Goal: Information Seeking & Learning: Learn about a topic

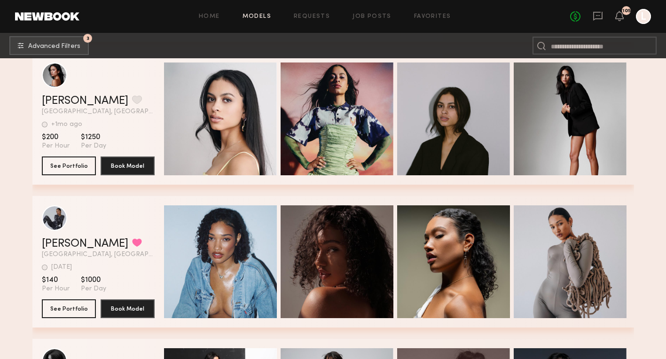
scroll to position [32435, 0]
click at [323, 14] on link "Requests" at bounding box center [312, 17] width 36 height 6
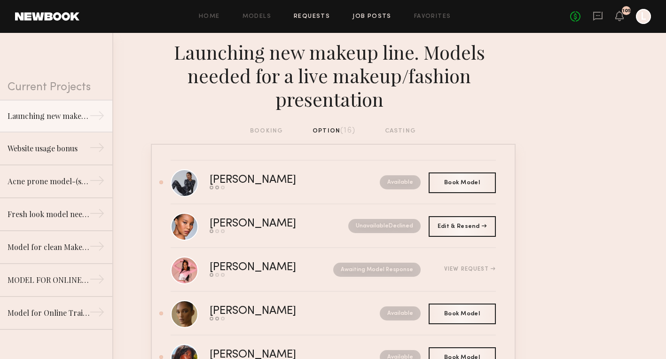
click at [368, 15] on link "Job Posts" at bounding box center [371, 17] width 39 height 6
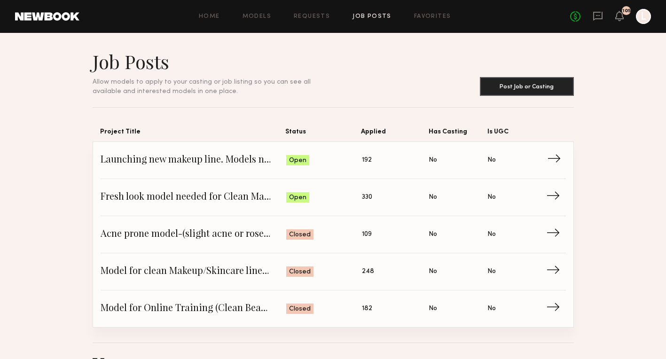
click at [307, 163] on div "Open" at bounding box center [297, 160] width 23 height 10
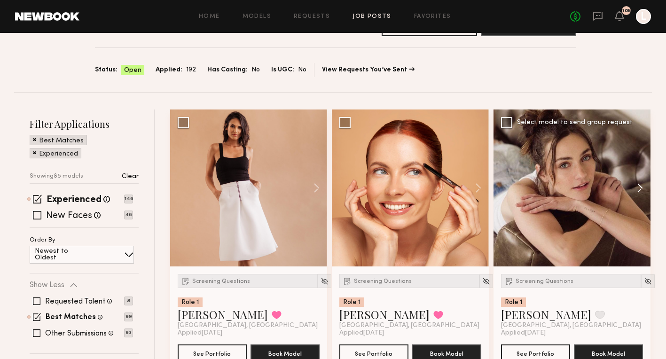
scroll to position [109, 0]
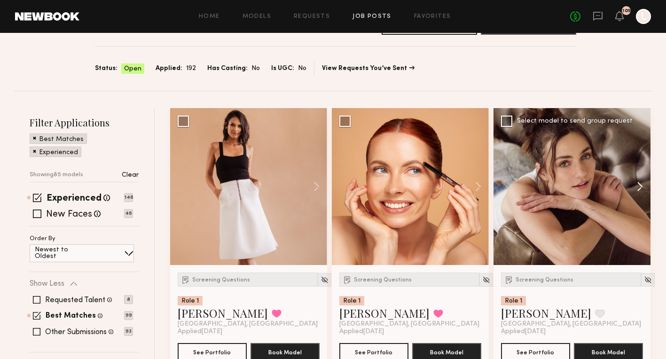
click at [641, 186] on button at bounding box center [635, 186] width 30 height 157
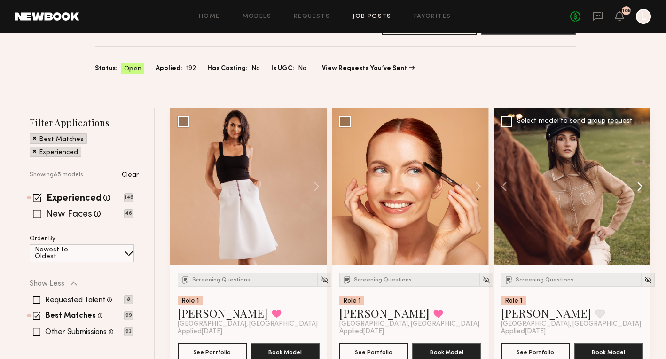
click at [641, 186] on button at bounding box center [635, 186] width 30 height 157
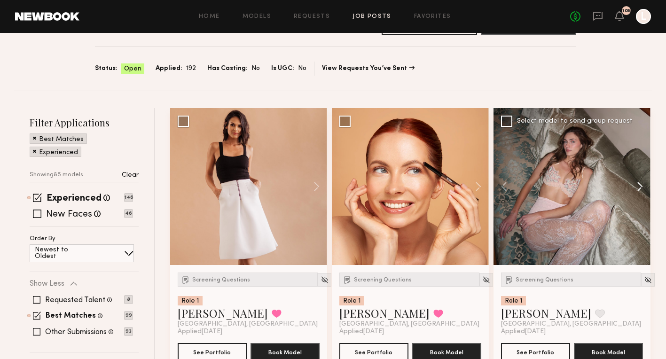
click at [641, 186] on button at bounding box center [635, 186] width 30 height 157
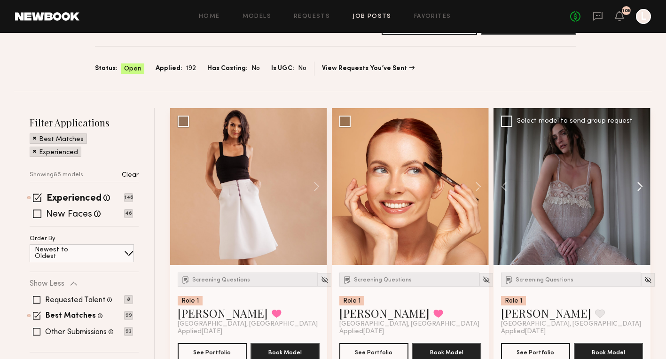
click at [641, 186] on button at bounding box center [635, 186] width 30 height 157
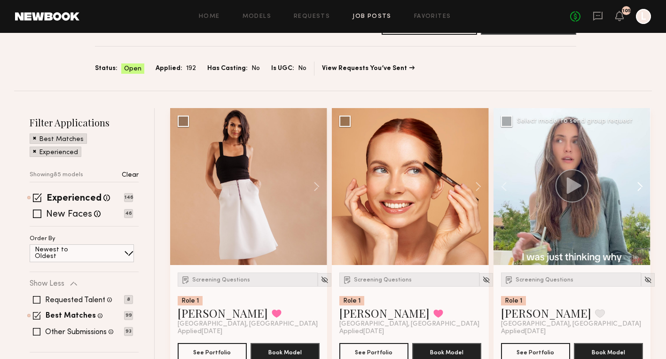
click at [641, 186] on button at bounding box center [635, 186] width 30 height 157
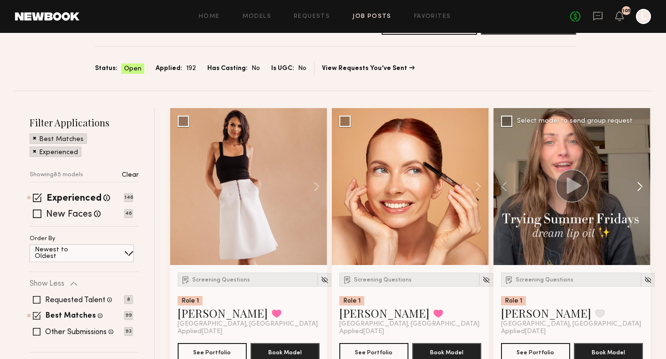
click at [641, 186] on button at bounding box center [635, 186] width 30 height 157
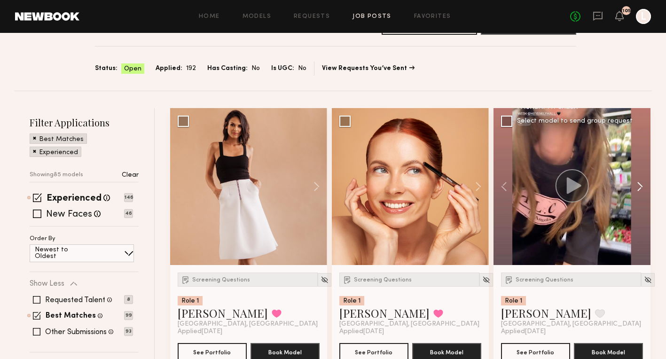
click at [641, 186] on button at bounding box center [635, 186] width 30 height 157
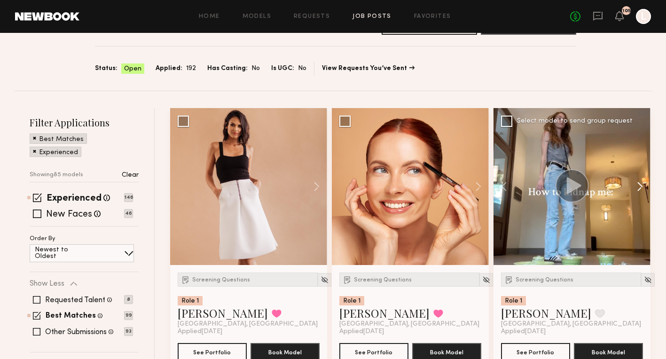
click at [641, 186] on button at bounding box center [635, 186] width 30 height 157
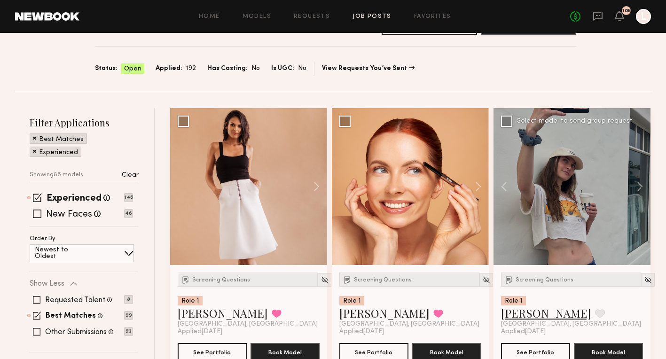
click at [523, 309] on link "Emily H." at bounding box center [546, 312] width 90 height 15
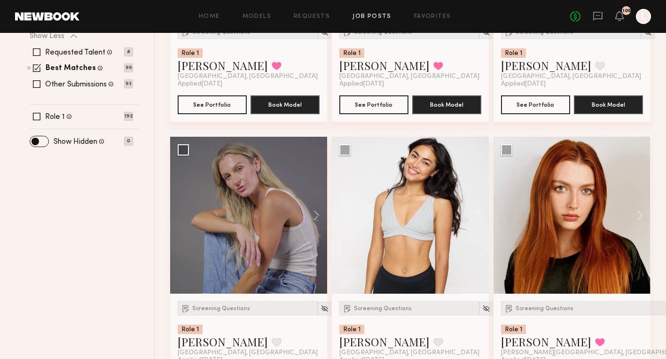
scroll to position [362, 0]
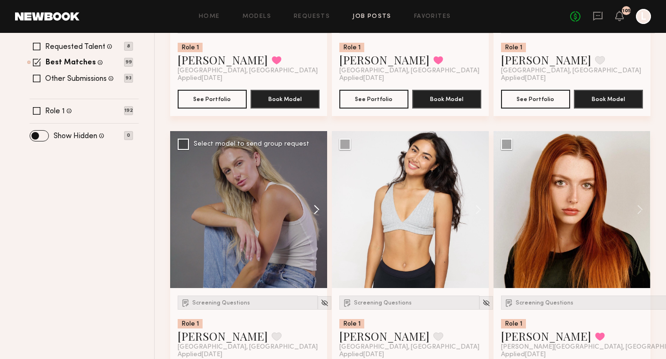
click at [315, 210] on button at bounding box center [312, 209] width 30 height 157
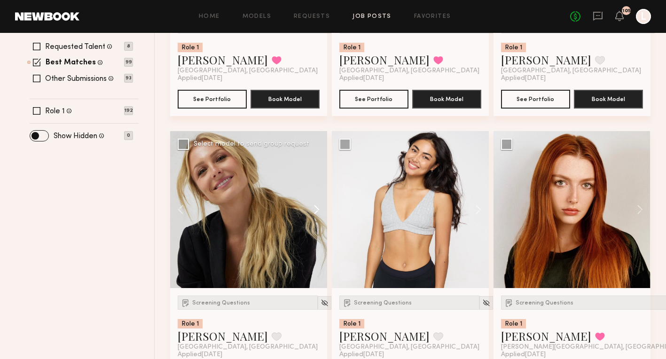
click at [315, 211] on button at bounding box center [312, 209] width 30 height 157
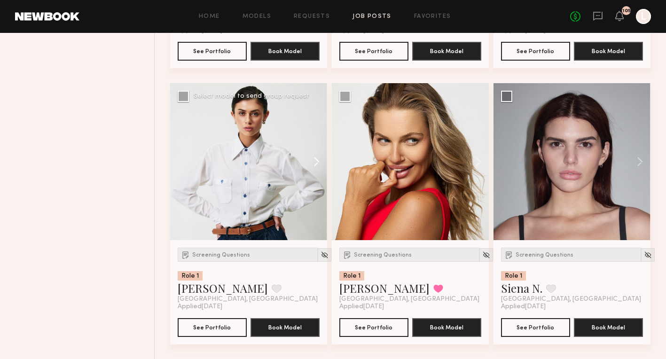
scroll to position [687, 0]
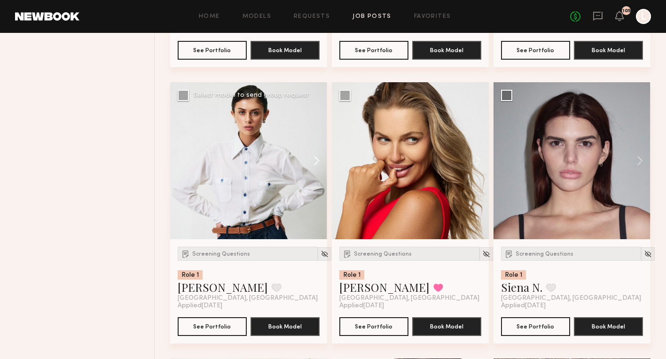
click at [316, 161] on button at bounding box center [312, 160] width 30 height 157
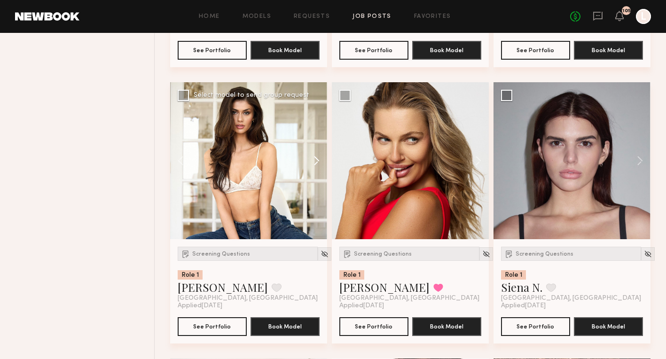
click at [316, 161] on button at bounding box center [312, 160] width 30 height 157
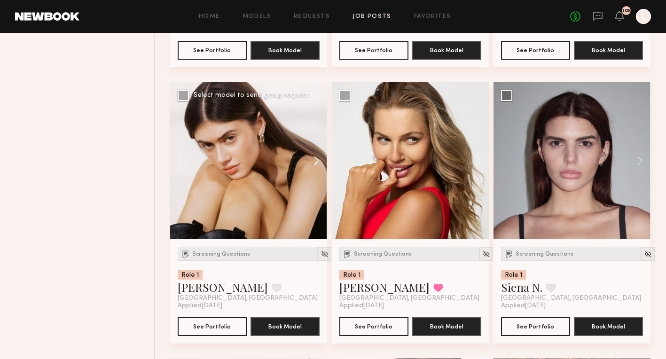
click at [316, 161] on button at bounding box center [312, 160] width 30 height 157
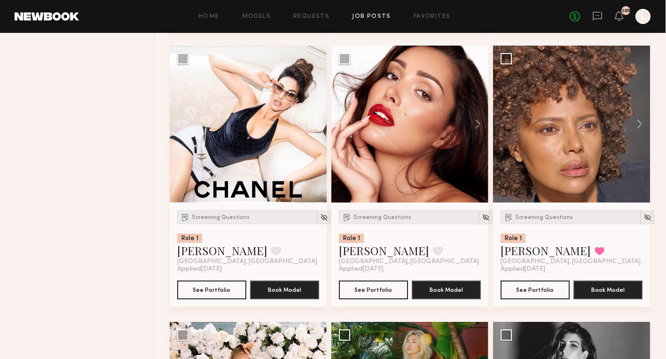
scroll to position [1000, 0]
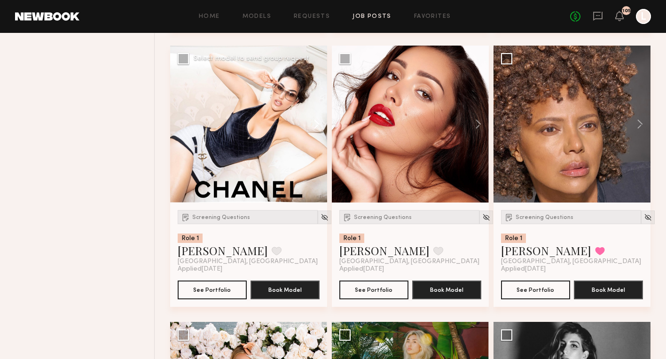
click at [314, 125] on button at bounding box center [312, 124] width 30 height 157
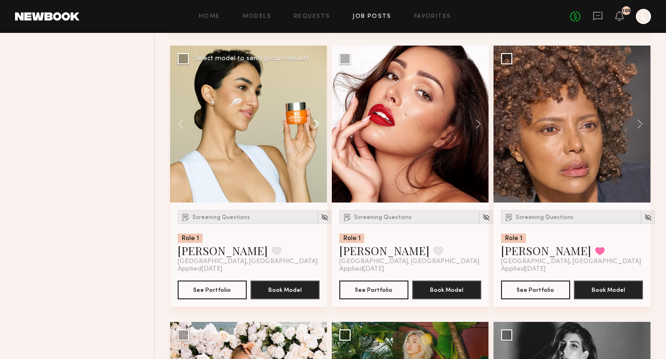
click at [314, 125] on button at bounding box center [312, 124] width 30 height 157
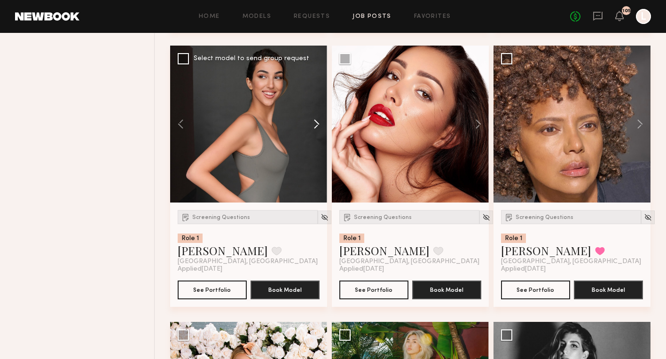
click at [314, 126] on button at bounding box center [312, 124] width 30 height 157
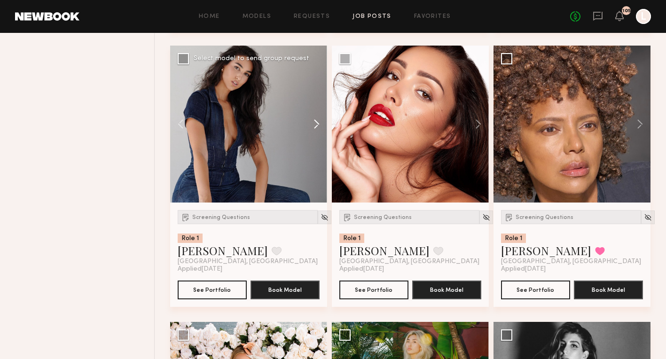
click at [314, 127] on button at bounding box center [312, 124] width 30 height 157
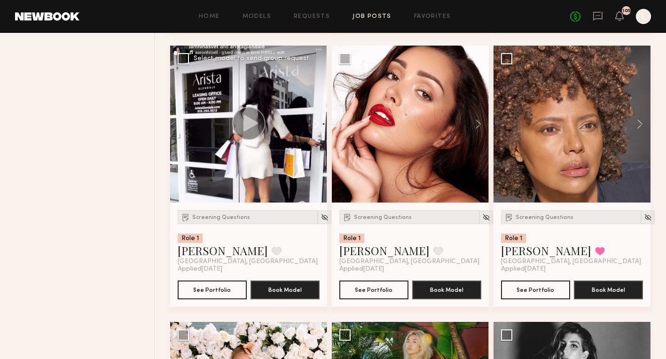
click at [314, 127] on button at bounding box center [312, 124] width 30 height 157
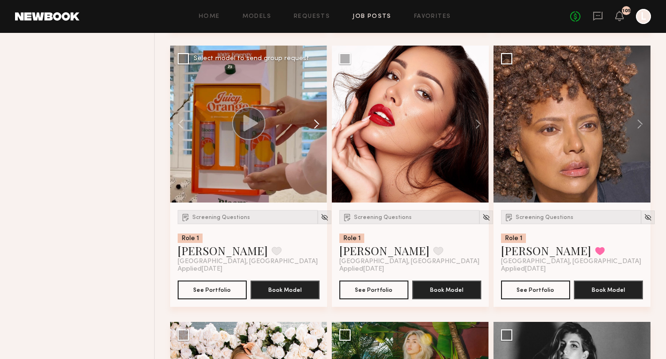
click at [313, 127] on button at bounding box center [312, 124] width 30 height 157
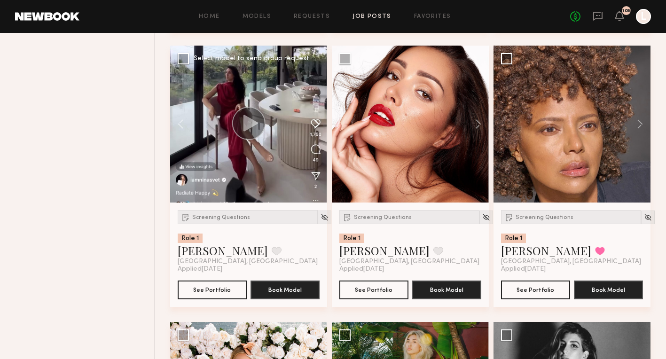
click at [313, 128] on button at bounding box center [312, 124] width 30 height 157
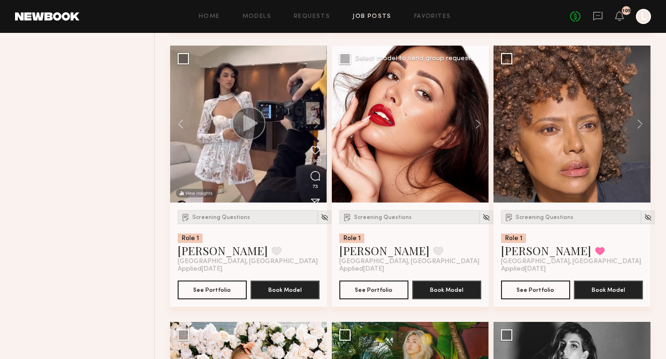
scroll to position [999, 0]
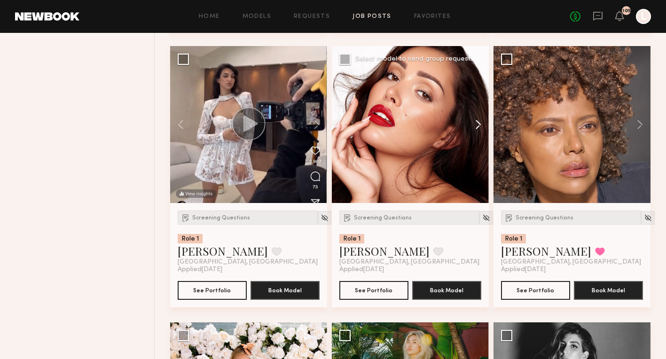
click at [474, 123] on button at bounding box center [473, 124] width 30 height 157
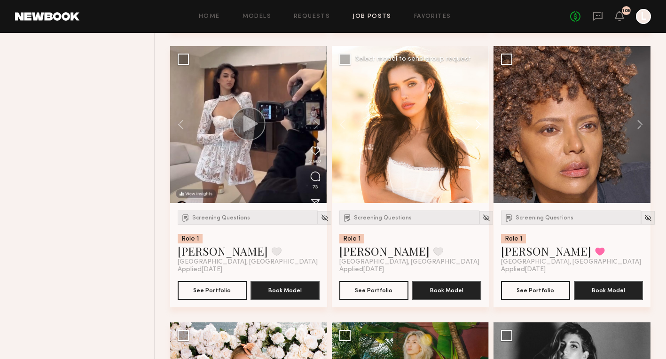
click at [474, 123] on button at bounding box center [473, 124] width 30 height 157
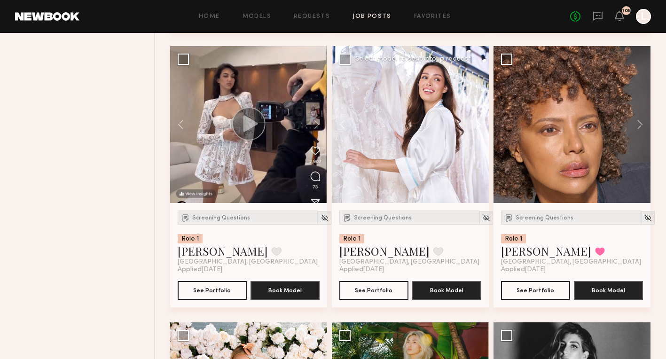
click at [474, 123] on button at bounding box center [473, 124] width 30 height 157
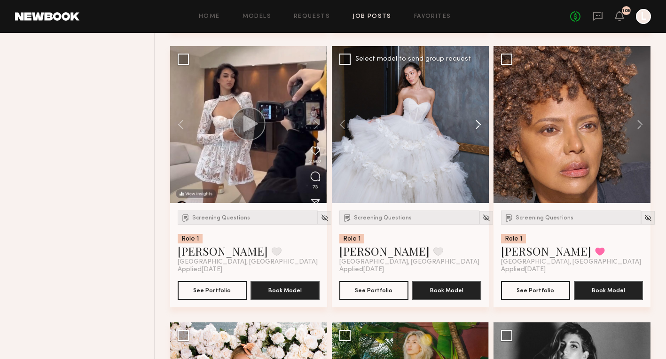
click at [474, 123] on button at bounding box center [473, 124] width 30 height 157
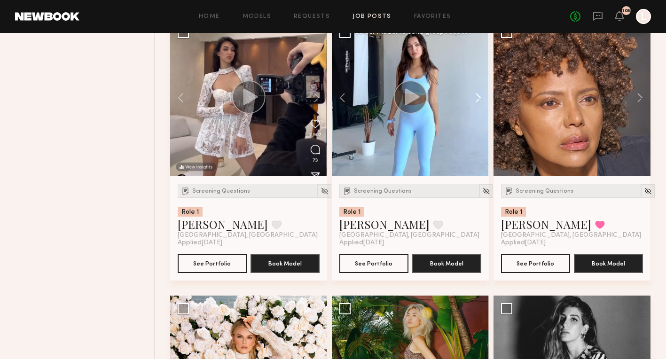
scroll to position [1030, 0]
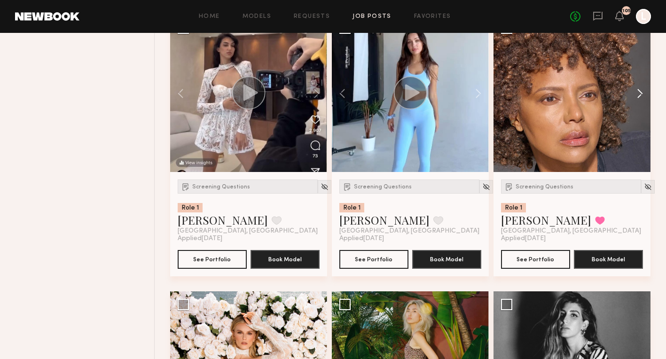
click at [635, 98] on button at bounding box center [635, 93] width 30 height 157
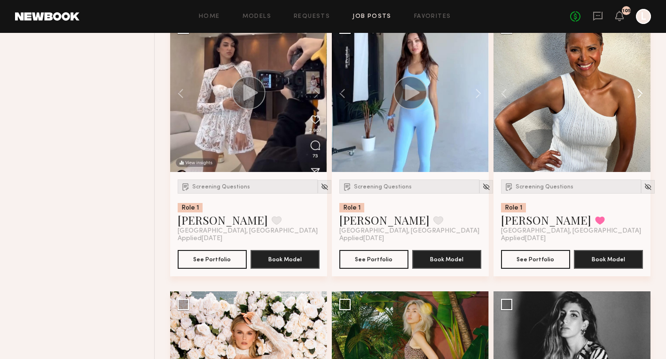
click at [635, 98] on button at bounding box center [635, 93] width 30 height 157
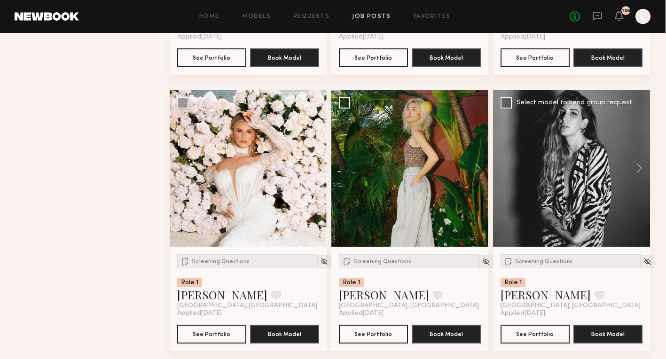
scroll to position [1234, 0]
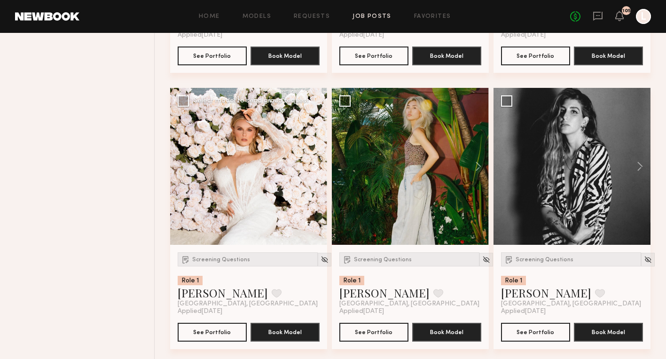
click at [317, 164] on button at bounding box center [312, 166] width 30 height 157
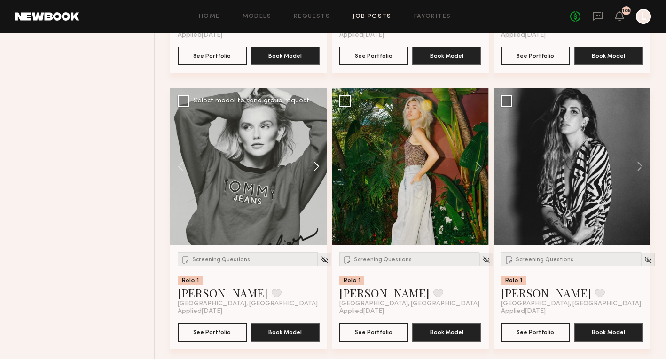
click at [317, 164] on button at bounding box center [312, 166] width 30 height 157
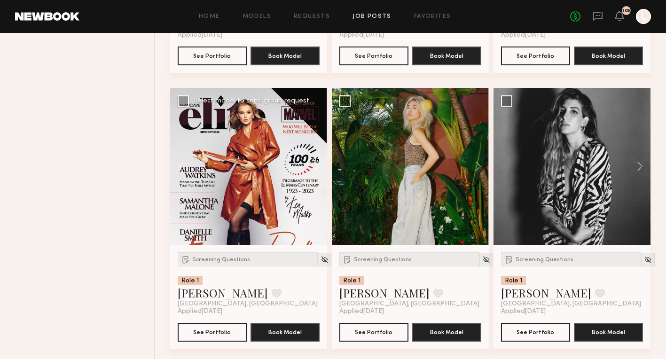
click at [317, 164] on button at bounding box center [312, 166] width 30 height 157
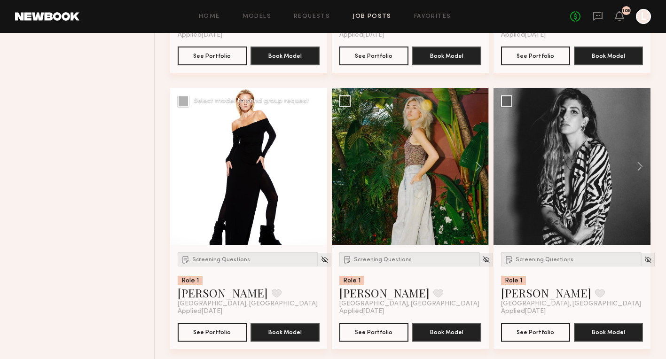
click at [317, 165] on button at bounding box center [312, 166] width 30 height 157
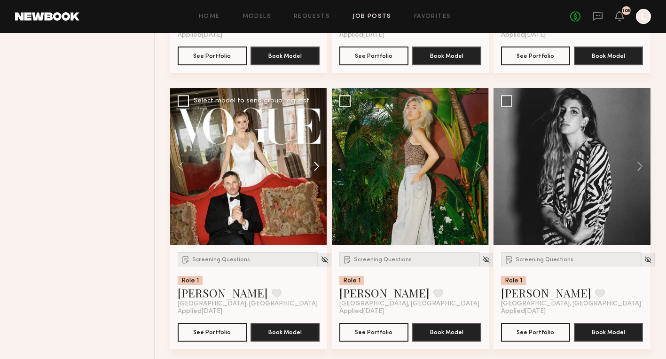
click at [317, 165] on button at bounding box center [312, 166] width 30 height 157
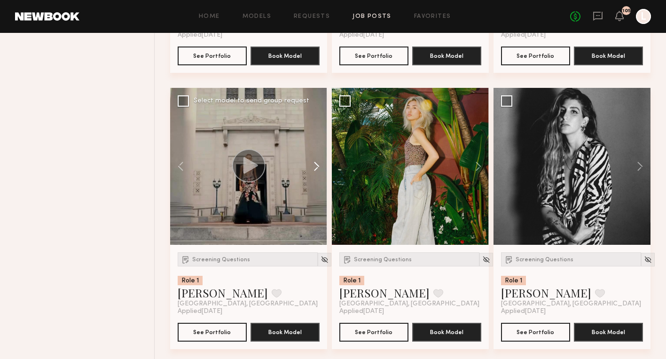
click at [317, 165] on button at bounding box center [312, 166] width 30 height 157
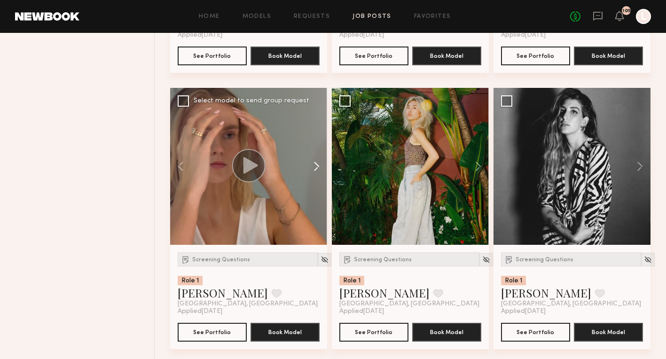
click at [317, 166] on button at bounding box center [312, 166] width 30 height 157
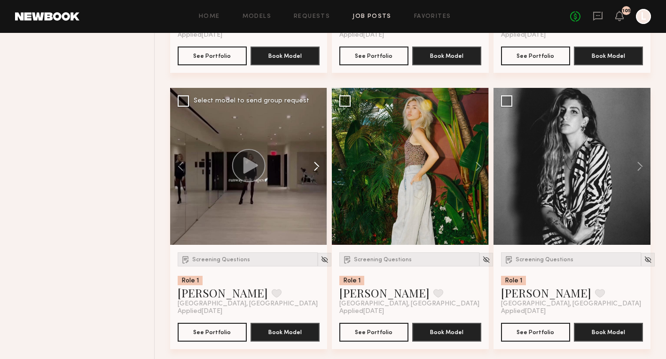
click at [315, 163] on button at bounding box center [312, 166] width 30 height 157
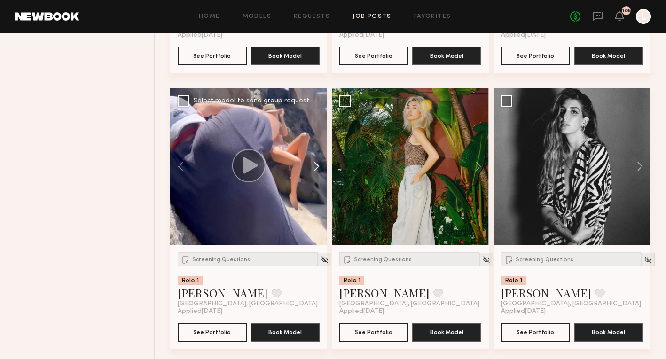
click at [315, 164] on button at bounding box center [312, 166] width 30 height 157
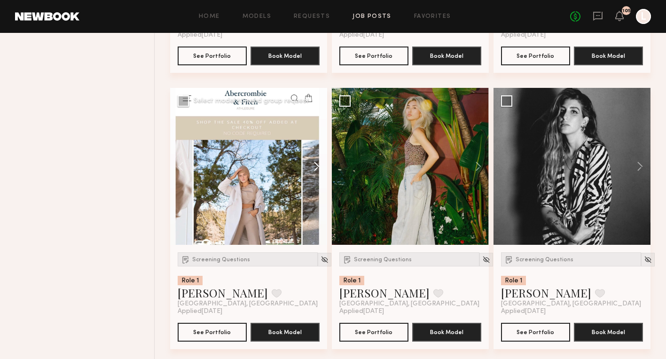
click at [315, 164] on button at bounding box center [312, 166] width 30 height 157
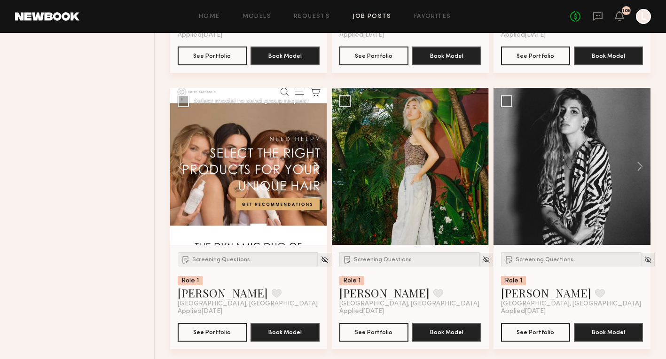
click at [315, 164] on button at bounding box center [312, 166] width 30 height 157
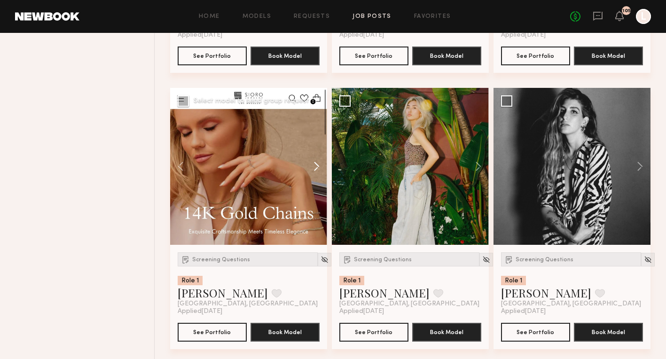
click at [315, 164] on button at bounding box center [312, 166] width 30 height 157
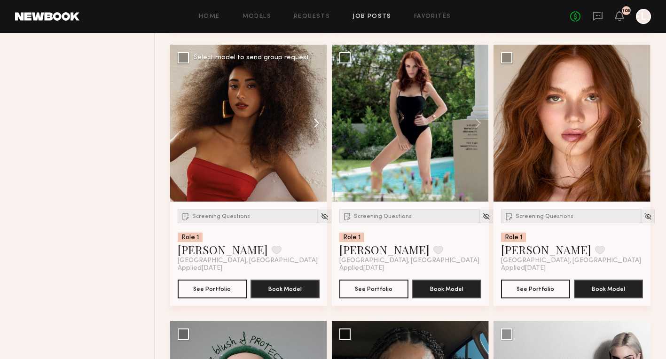
scroll to position [2378, 0]
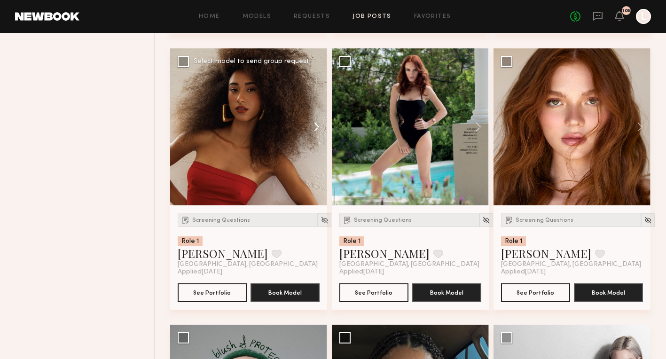
click at [316, 126] on button at bounding box center [312, 126] width 30 height 157
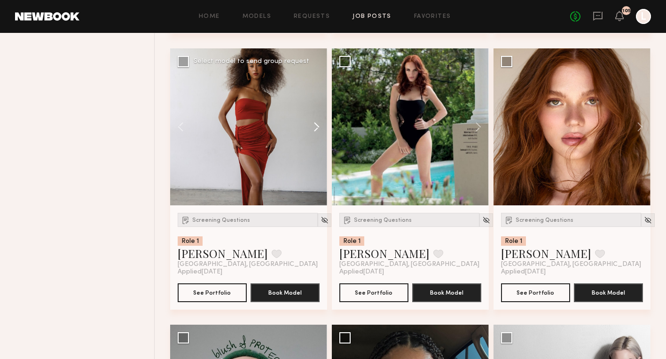
click at [316, 126] on button at bounding box center [312, 126] width 30 height 157
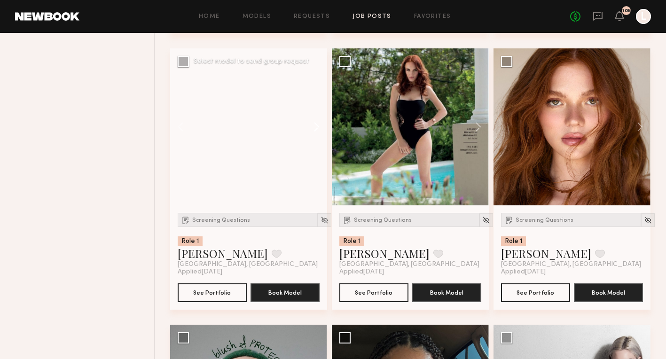
click at [317, 127] on button at bounding box center [312, 126] width 30 height 157
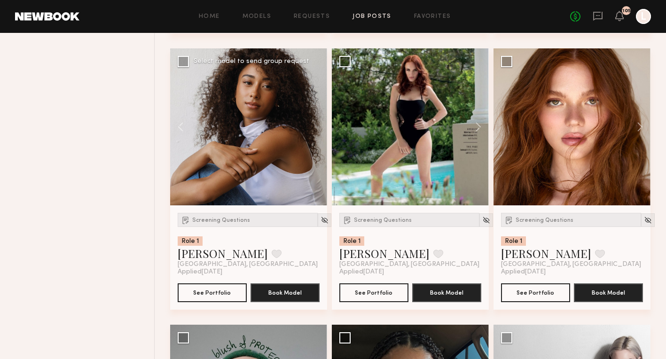
click at [317, 127] on div at bounding box center [248, 126] width 157 height 157
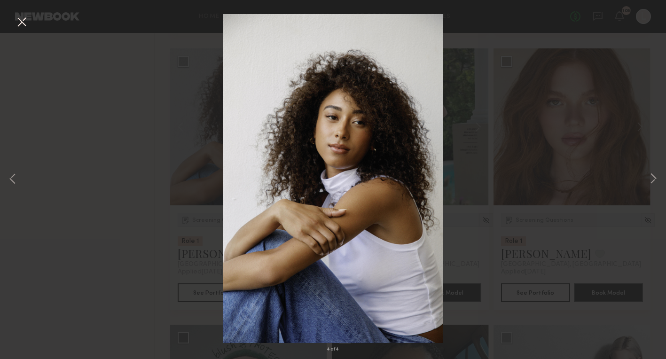
click at [21, 20] on button at bounding box center [21, 22] width 15 height 17
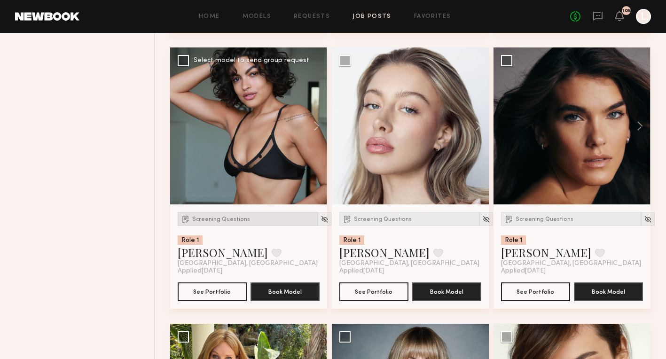
scroll to position [2930, 0]
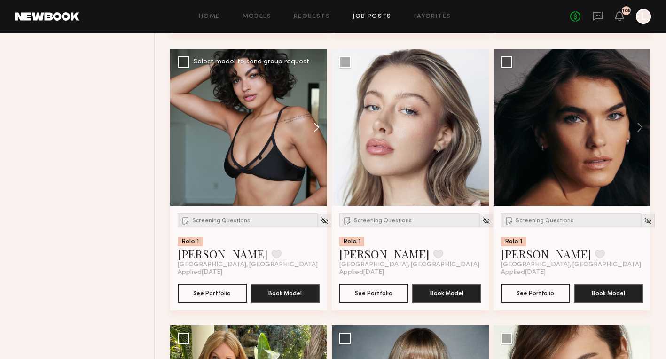
click at [316, 129] on button at bounding box center [312, 127] width 30 height 157
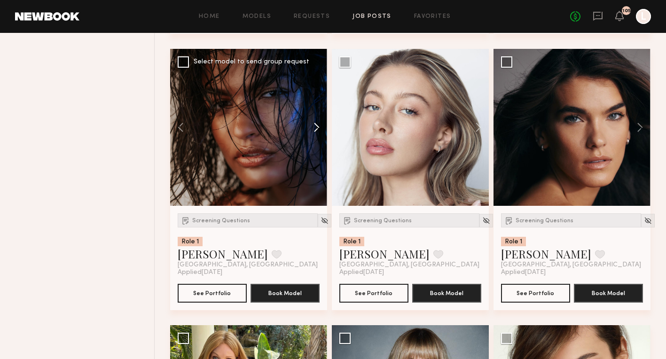
click at [316, 129] on button at bounding box center [312, 127] width 30 height 157
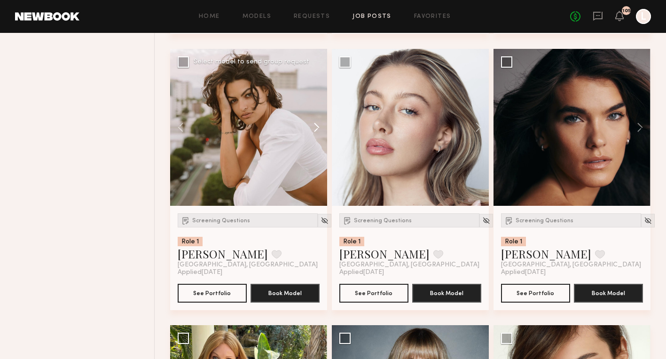
click at [316, 129] on button at bounding box center [312, 127] width 30 height 157
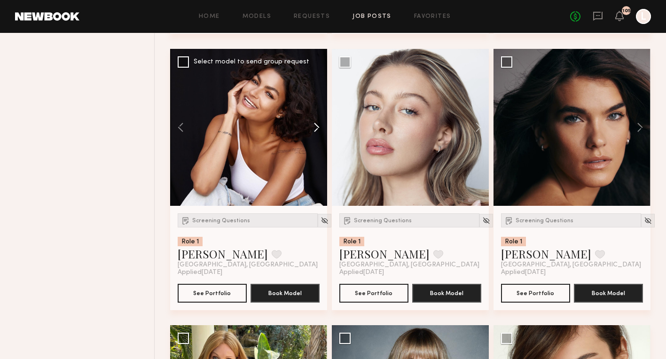
click at [316, 129] on button at bounding box center [312, 127] width 30 height 157
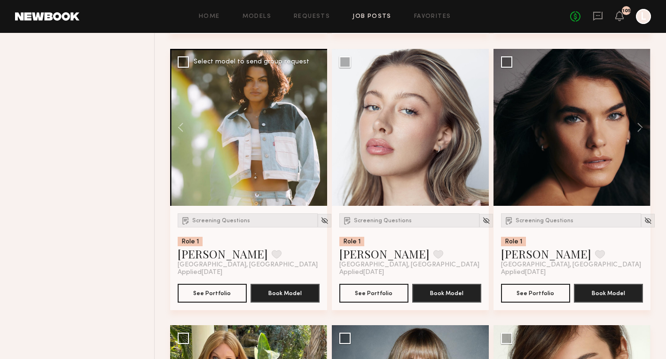
click at [316, 129] on div at bounding box center [248, 127] width 157 height 157
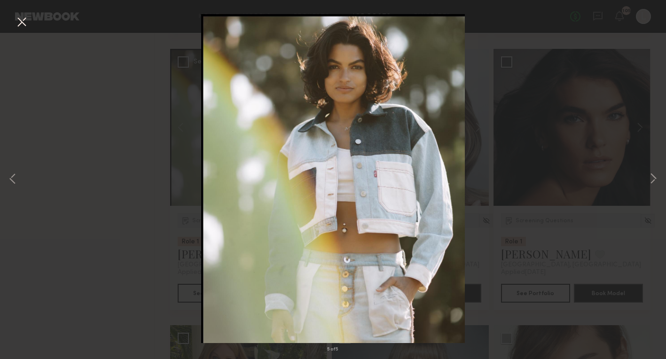
click at [24, 24] on button at bounding box center [21, 22] width 15 height 17
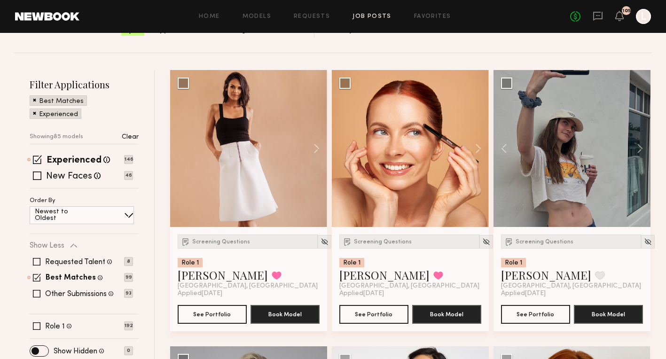
scroll to position [147, 0]
click at [639, 146] on button at bounding box center [635, 148] width 30 height 157
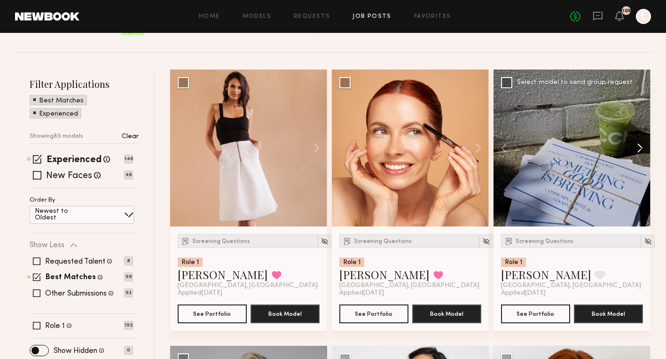
click at [639, 146] on button at bounding box center [635, 148] width 30 height 157
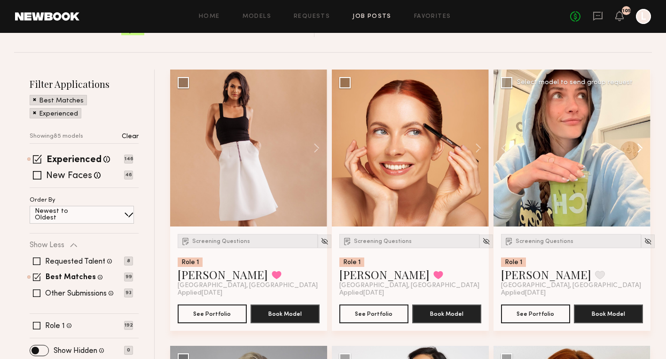
click at [639, 146] on button at bounding box center [635, 148] width 30 height 157
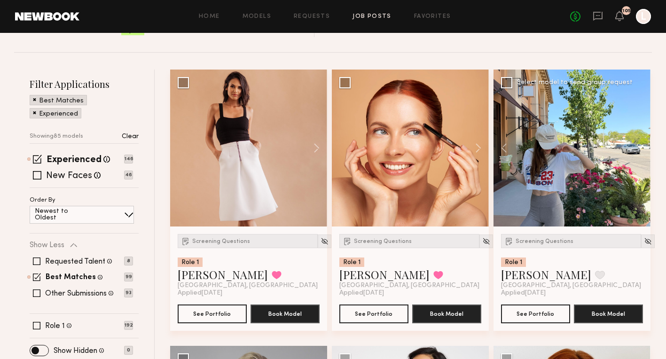
click at [639, 146] on div at bounding box center [571, 148] width 157 height 157
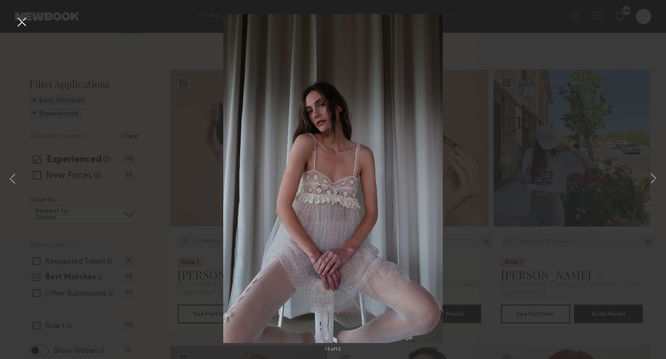
click at [639, 146] on div "12 of 12" at bounding box center [333, 179] width 666 height 359
click at [21, 21] on button at bounding box center [21, 22] width 15 height 17
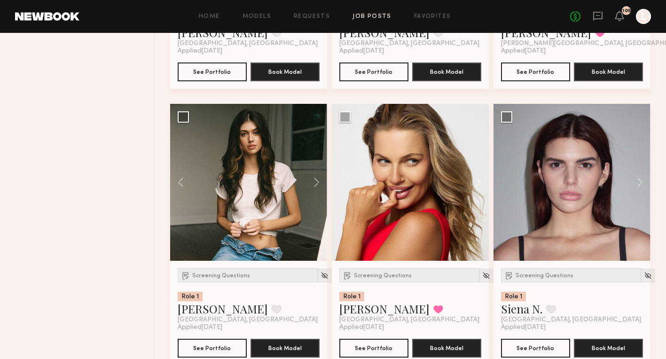
scroll to position [667, 0]
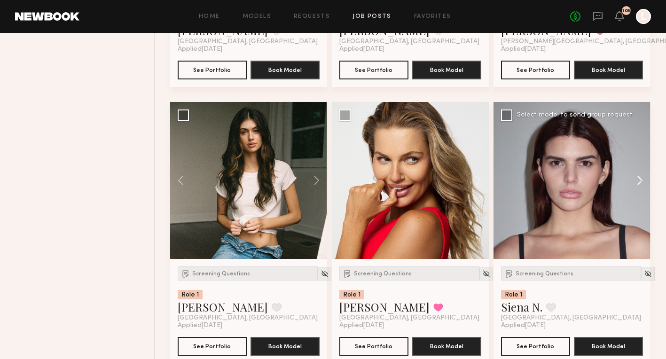
click at [642, 179] on button at bounding box center [635, 180] width 30 height 157
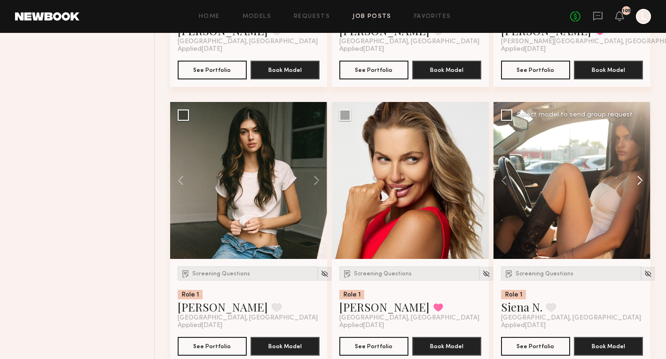
click at [642, 179] on button at bounding box center [635, 180] width 30 height 157
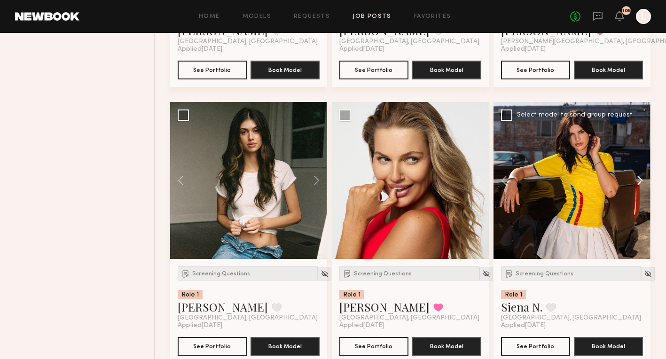
click at [642, 179] on button at bounding box center [635, 180] width 30 height 157
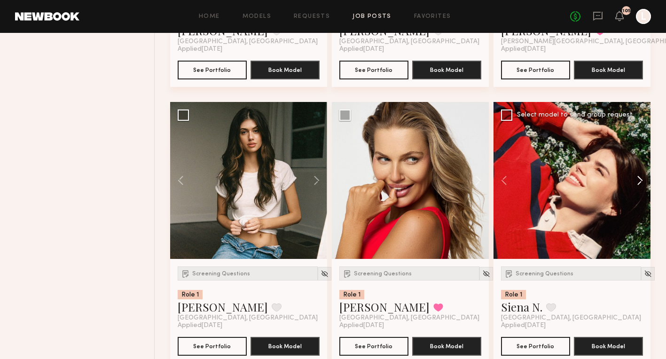
click at [642, 179] on button at bounding box center [635, 180] width 30 height 157
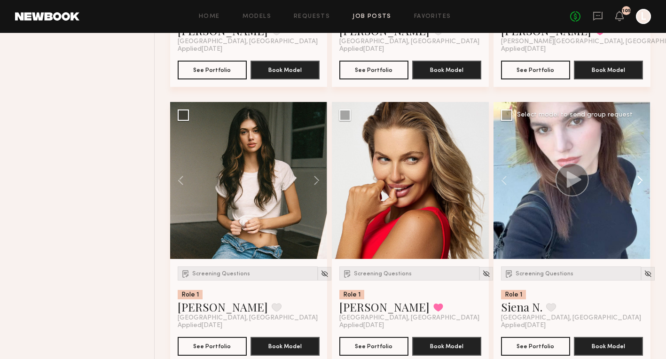
click at [642, 179] on button at bounding box center [635, 180] width 30 height 157
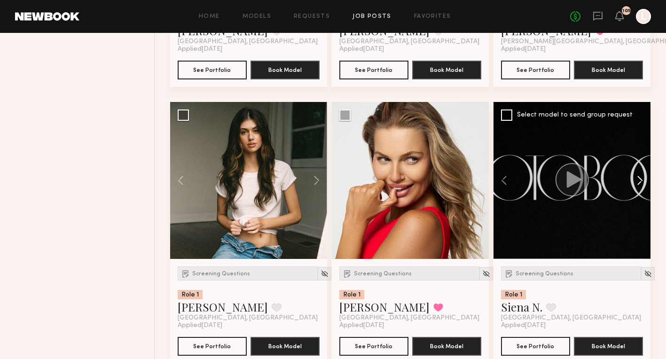
click at [642, 179] on button at bounding box center [635, 180] width 30 height 157
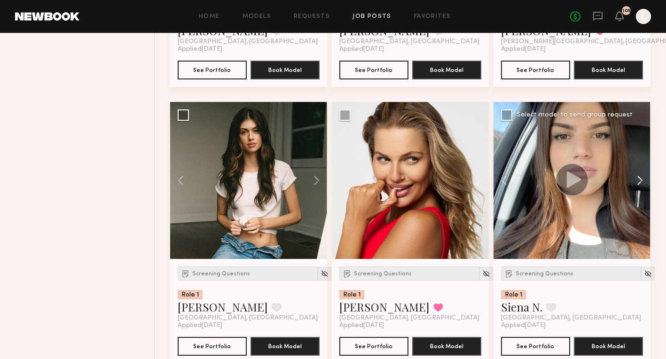
click at [642, 179] on button at bounding box center [635, 180] width 30 height 157
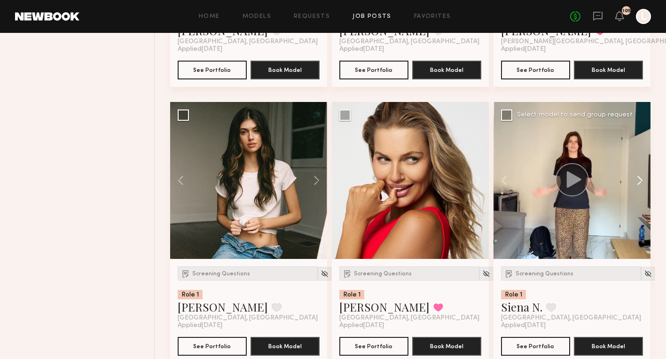
click at [642, 179] on button at bounding box center [635, 180] width 30 height 157
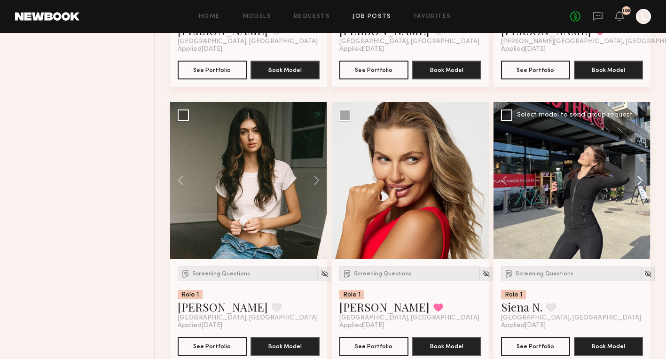
click at [642, 179] on button at bounding box center [635, 180] width 30 height 157
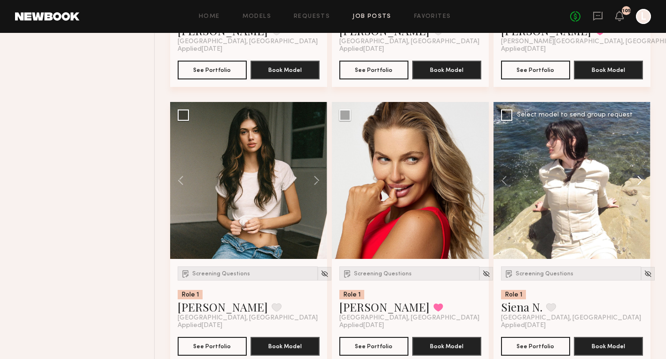
click at [642, 179] on button at bounding box center [635, 180] width 30 height 157
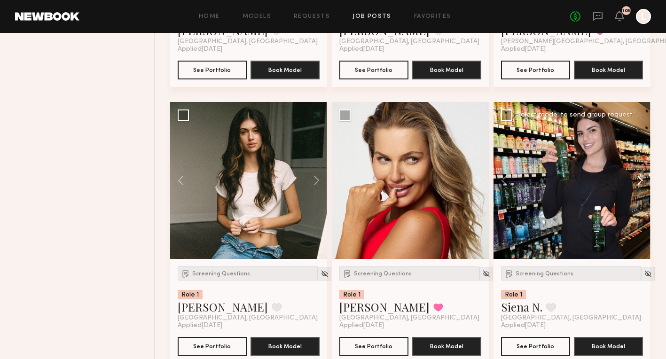
click at [642, 179] on button at bounding box center [635, 180] width 30 height 157
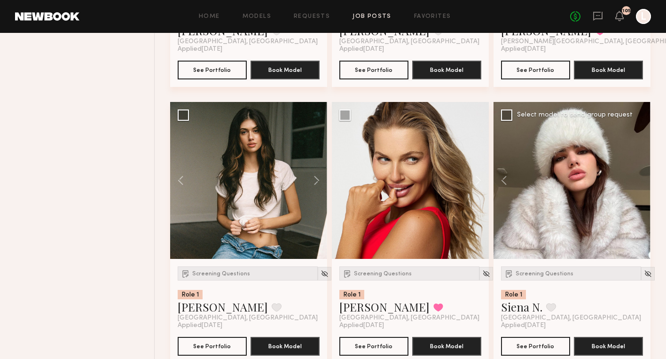
click at [642, 179] on div at bounding box center [571, 180] width 157 height 157
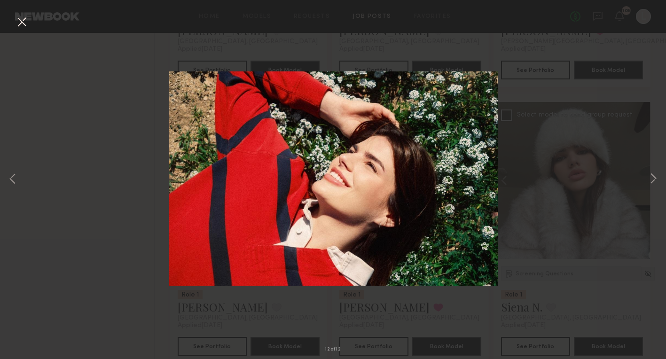
click at [619, 104] on div "12 of 12" at bounding box center [333, 179] width 666 height 359
click at [22, 19] on button at bounding box center [21, 22] width 15 height 17
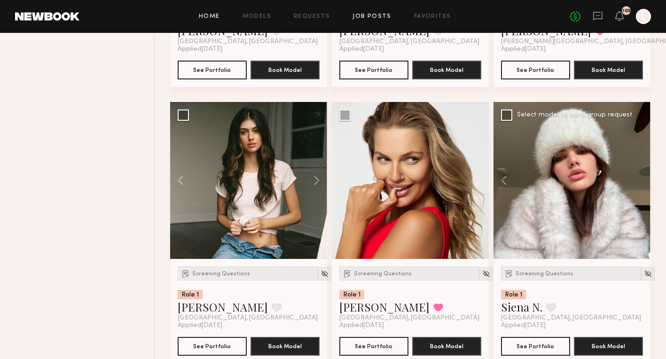
click at [215, 17] on link "Home" at bounding box center [209, 17] width 21 height 6
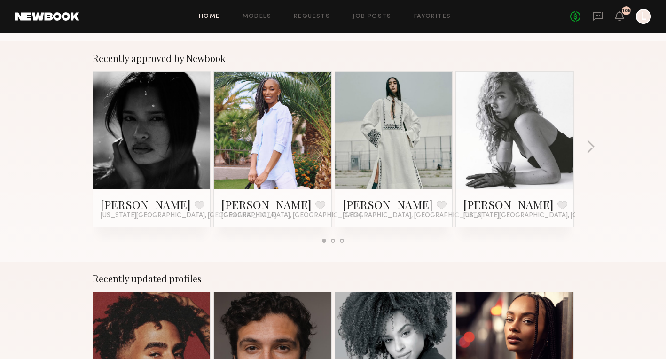
scroll to position [385, 0]
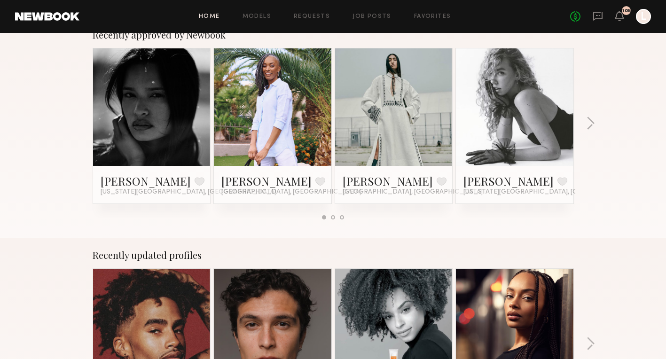
click at [400, 124] on link at bounding box center [393, 106] width 57 height 117
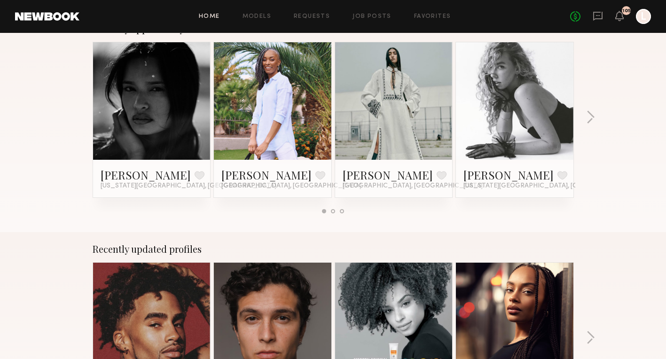
scroll to position [394, 0]
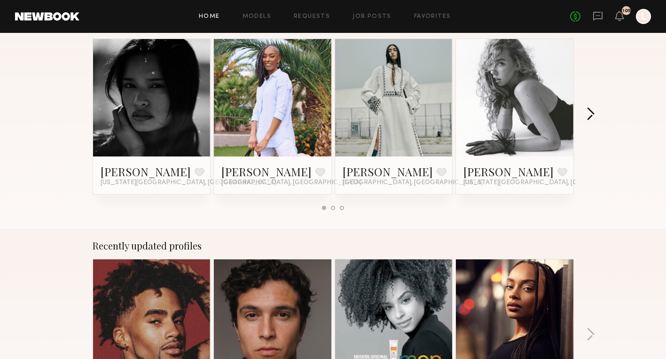
click at [591, 113] on button "button" at bounding box center [590, 114] width 9 height 15
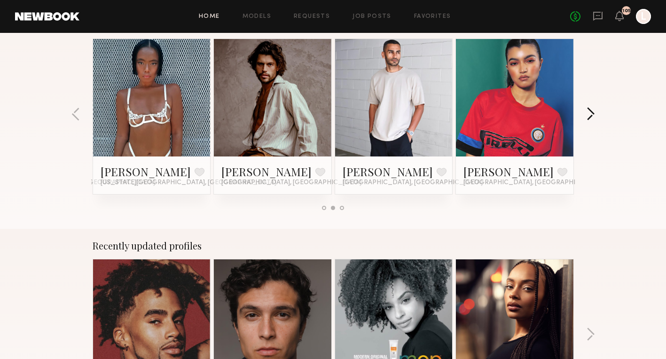
click at [591, 113] on button "button" at bounding box center [590, 114] width 9 height 15
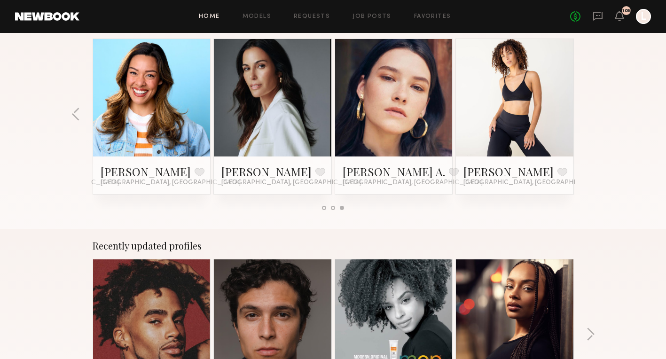
click at [81, 117] on div "Recently approved by Newbook Nikki K. Favorite New York City, NY Robin H. Favor…" at bounding box center [333, 118] width 666 height 220
click at [76, 114] on button "button" at bounding box center [75, 114] width 9 height 15
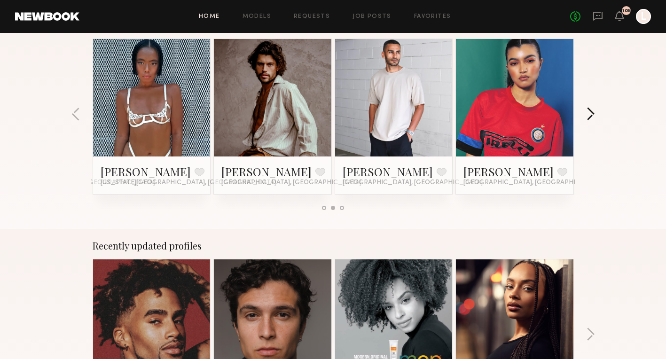
click at [592, 117] on button "button" at bounding box center [590, 114] width 9 height 15
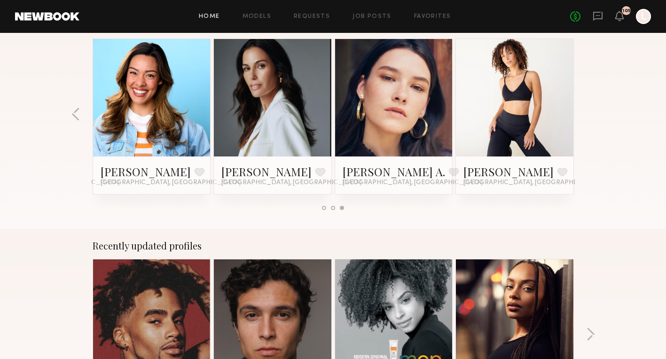
click at [592, 117] on div "Recently approved by Newbook Nikki K. Favorite New York City, NY Robin H. Favor…" at bounding box center [333, 118] width 666 height 220
click at [406, 150] on link at bounding box center [393, 97] width 57 height 117
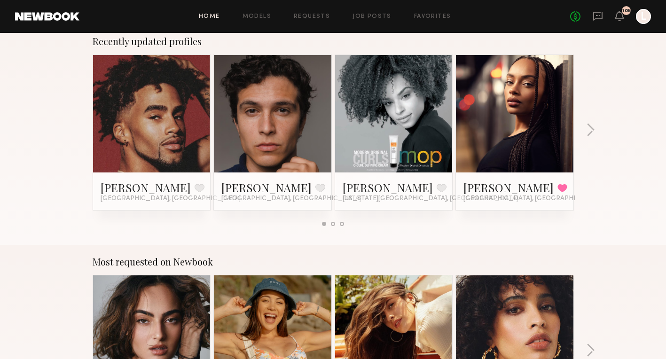
scroll to position [603, 0]
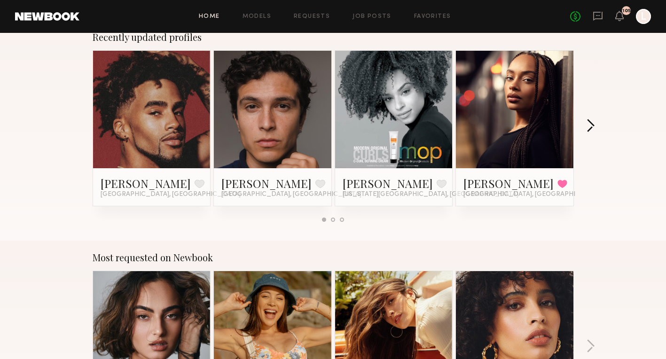
click at [589, 125] on button "button" at bounding box center [590, 126] width 9 height 15
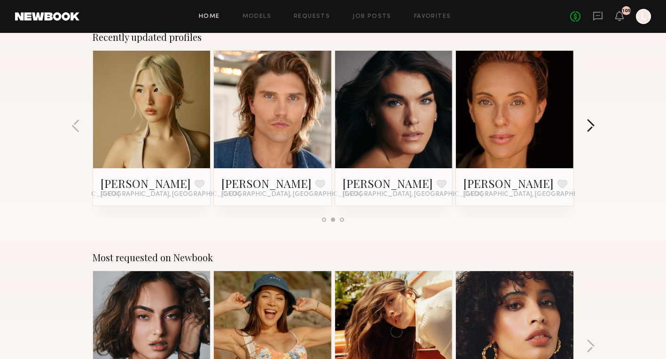
click at [589, 127] on button "button" at bounding box center [590, 126] width 9 height 15
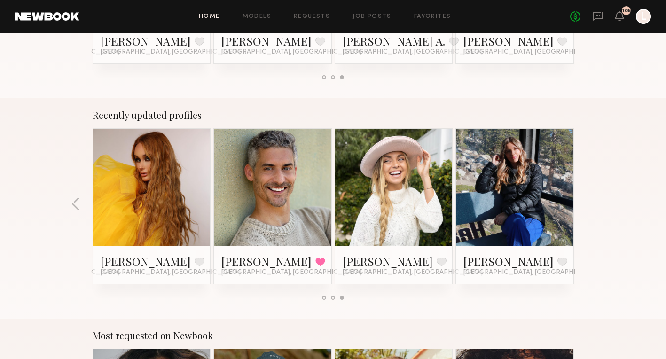
scroll to position [527, 0]
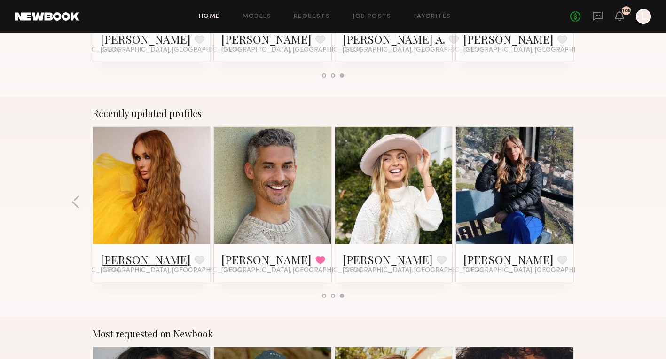
click at [129, 264] on link "Jaydn M." at bounding box center [146, 259] width 90 height 15
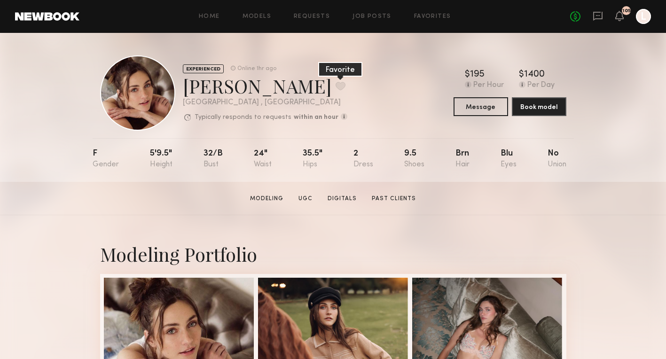
click at [335, 89] on button at bounding box center [340, 86] width 10 height 8
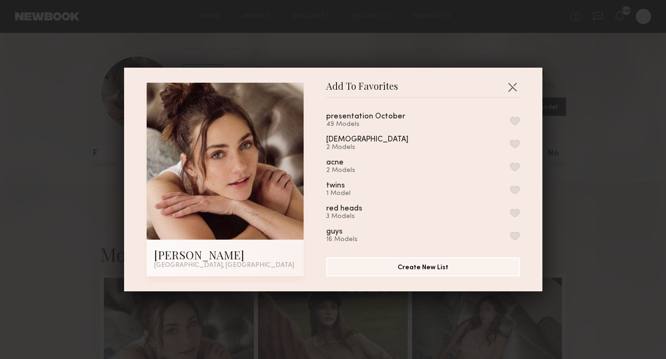
click at [516, 121] on button "button" at bounding box center [515, 120] width 10 height 8
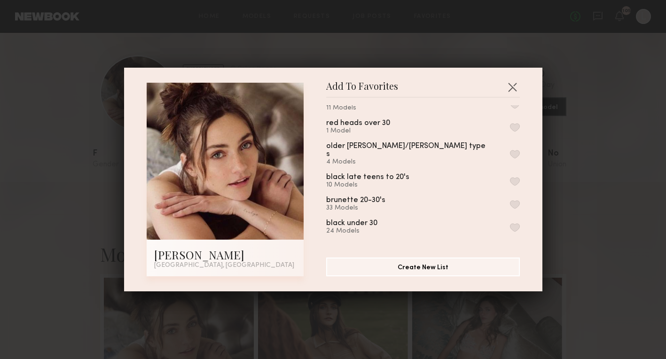
scroll to position [344, 0]
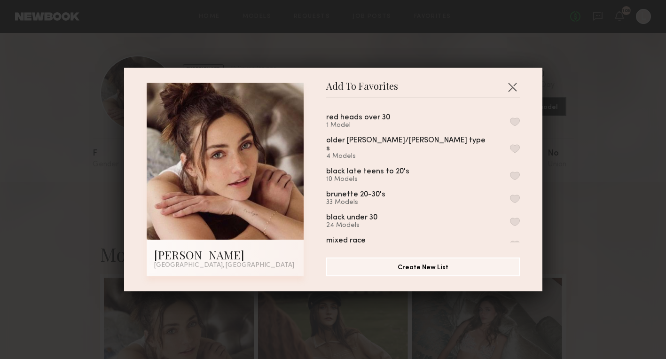
click at [515, 194] on button "button" at bounding box center [515, 198] width 10 height 8
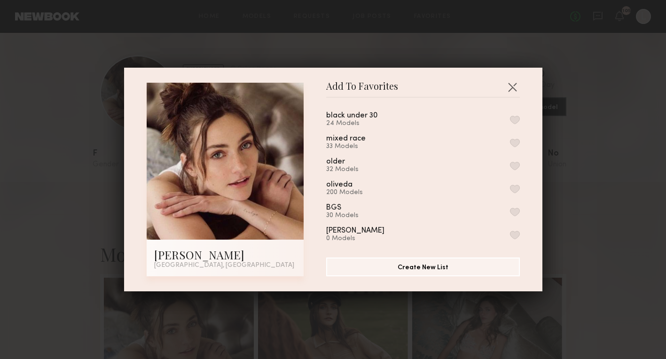
scroll to position [446, 0]
click at [512, 185] on button "button" at bounding box center [515, 189] width 10 height 8
click at [575, 179] on div "Add To Favorites Emily H. Los Angeles, CA Add To Favorites presentation October…" at bounding box center [333, 179] width 666 height 359
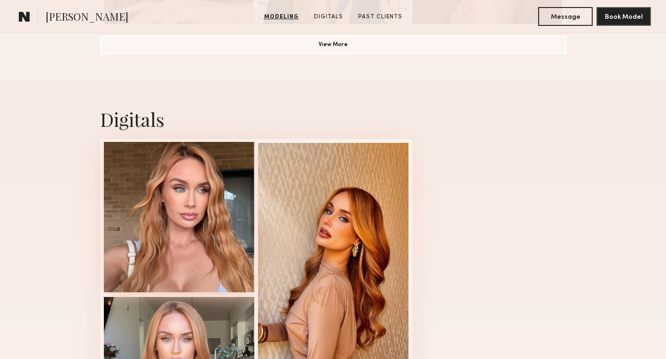
scroll to position [868, 0]
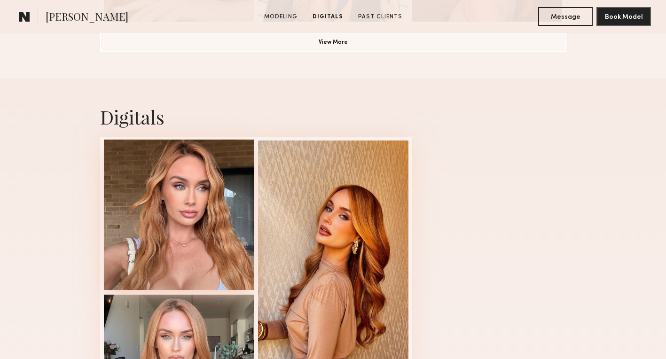
click at [141, 225] on div at bounding box center [179, 214] width 150 height 150
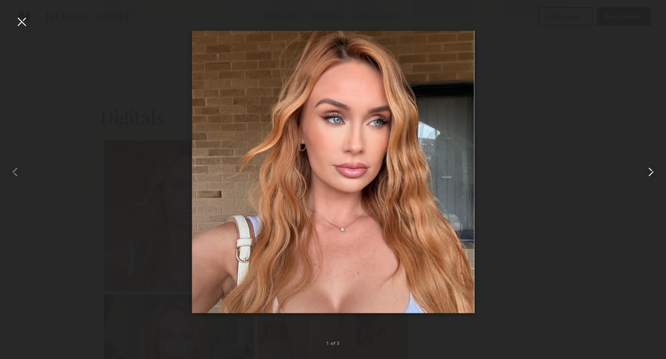
click at [650, 169] on common-icon at bounding box center [650, 171] width 15 height 15
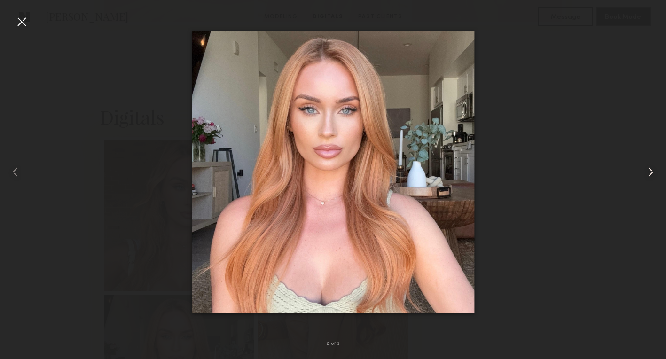
click at [650, 169] on common-icon at bounding box center [650, 171] width 15 height 15
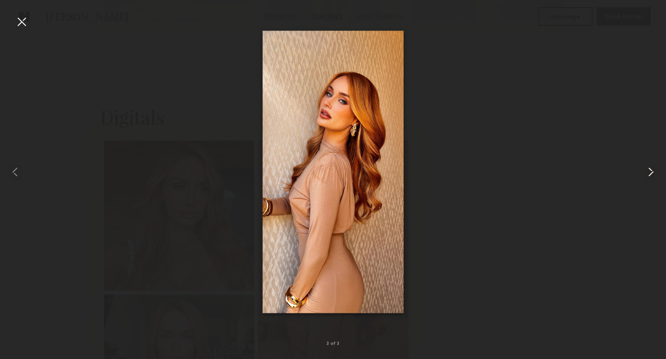
click at [650, 169] on common-icon at bounding box center [650, 171] width 15 height 15
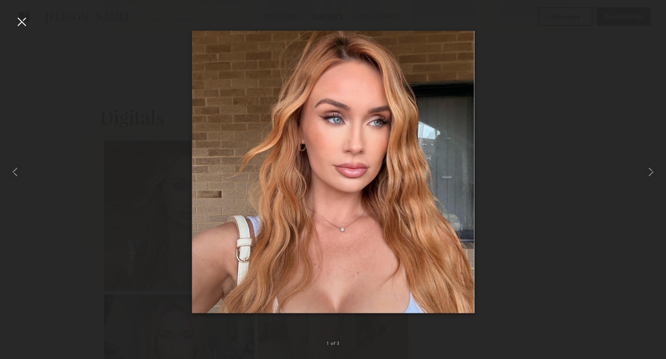
click at [20, 21] on div at bounding box center [21, 21] width 15 height 15
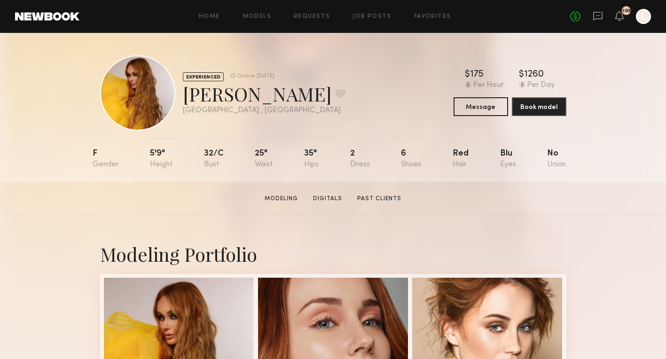
scroll to position [0, 0]
click at [204, 14] on link "Home" at bounding box center [209, 17] width 21 height 6
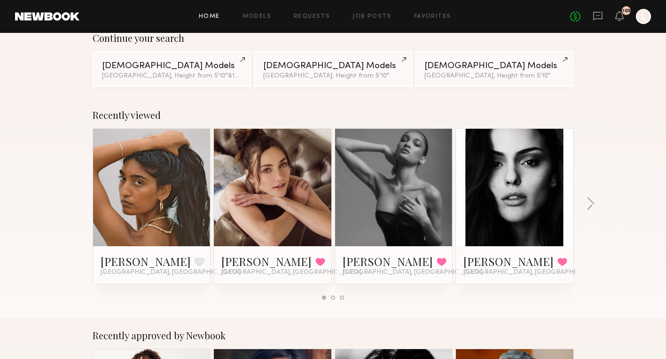
scroll to position [82, 0]
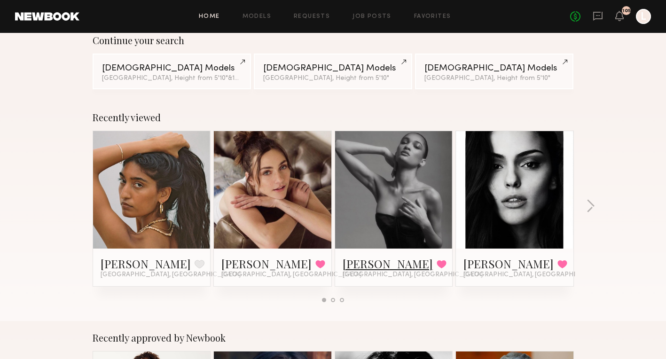
click at [371, 263] on link "Angelina A." at bounding box center [387, 263] width 90 height 15
